Goal: Task Accomplishment & Management: Manage account settings

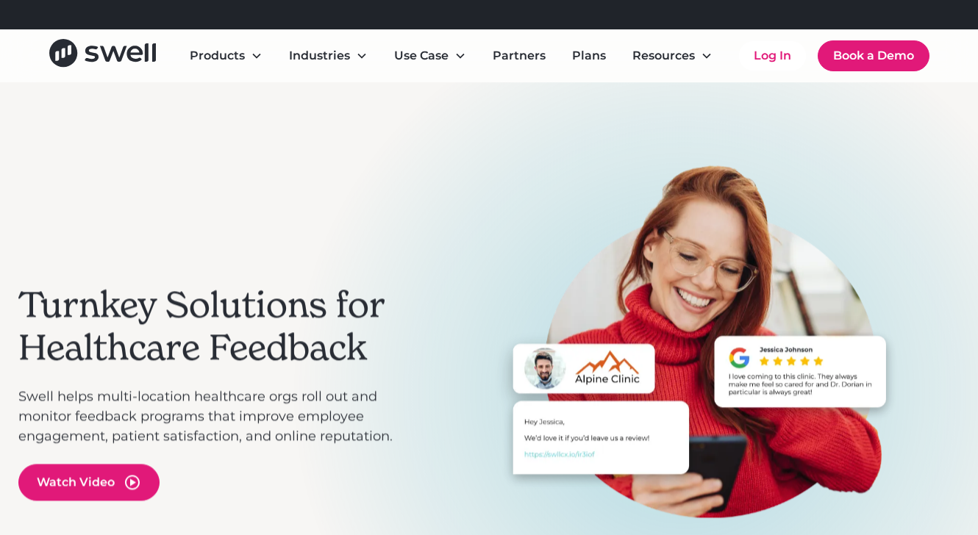
click at [771, 72] on div "Products Online Reputation Management Patient Experience Insights Employee Expe…" at bounding box center [489, 55] width 880 height 33
click at [757, 50] on link "Log In" at bounding box center [772, 55] width 67 height 29
click at [758, 57] on link "Log In" at bounding box center [772, 55] width 67 height 29
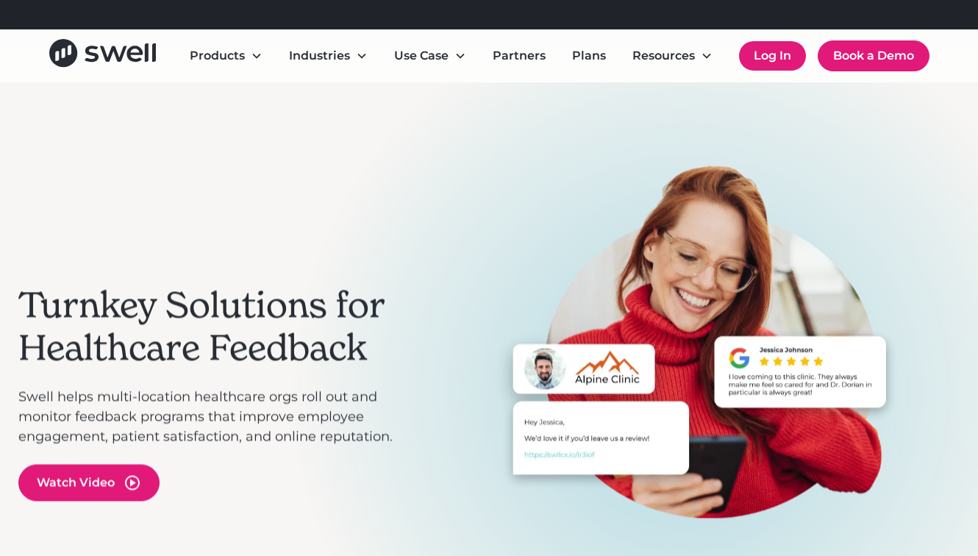
click at [759, 58] on link "Log In" at bounding box center [772, 55] width 67 height 29
click at [787, 60] on link "Log In" at bounding box center [772, 55] width 67 height 29
